Goal: Task Accomplishment & Management: Use online tool/utility

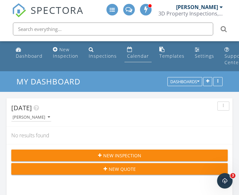
click at [132, 54] on div "Calendar" at bounding box center [138, 56] width 22 height 6
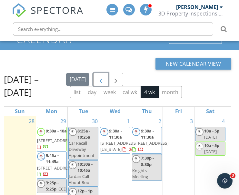
click at [105, 81] on span "button" at bounding box center [101, 80] width 8 height 8
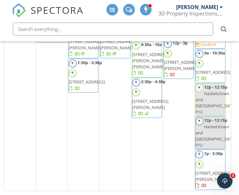
scroll to position [160, 0]
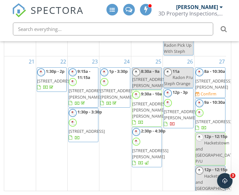
click at [179, 121] on span "125 Hamilton Trail, Totowa 07512" at bounding box center [182, 115] width 36 height 12
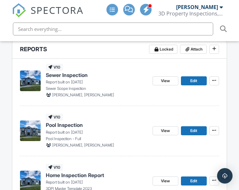
click at [66, 125] on span "Pool Inspection" at bounding box center [64, 125] width 37 height 7
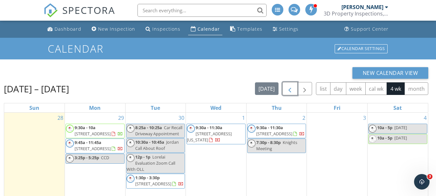
click at [290, 89] on span "button" at bounding box center [290, 89] width 8 height 8
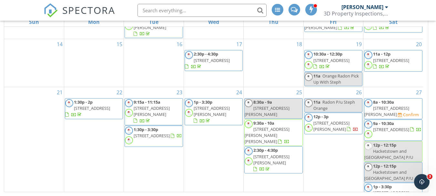
scroll to position [73, 0]
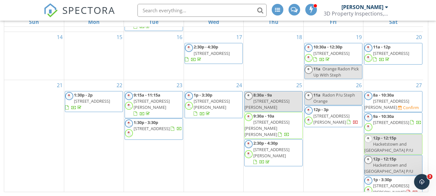
click at [337, 117] on span "12p - 3p 125 Hamilton Trail, Totowa 07512" at bounding box center [332, 115] width 57 height 19
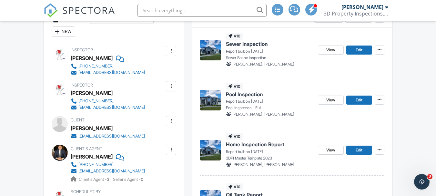
scroll to position [172, 0]
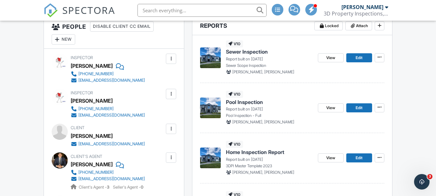
click at [244, 53] on span "Sewer Inspection" at bounding box center [247, 51] width 42 height 7
